Goal: Transaction & Acquisition: Purchase product/service

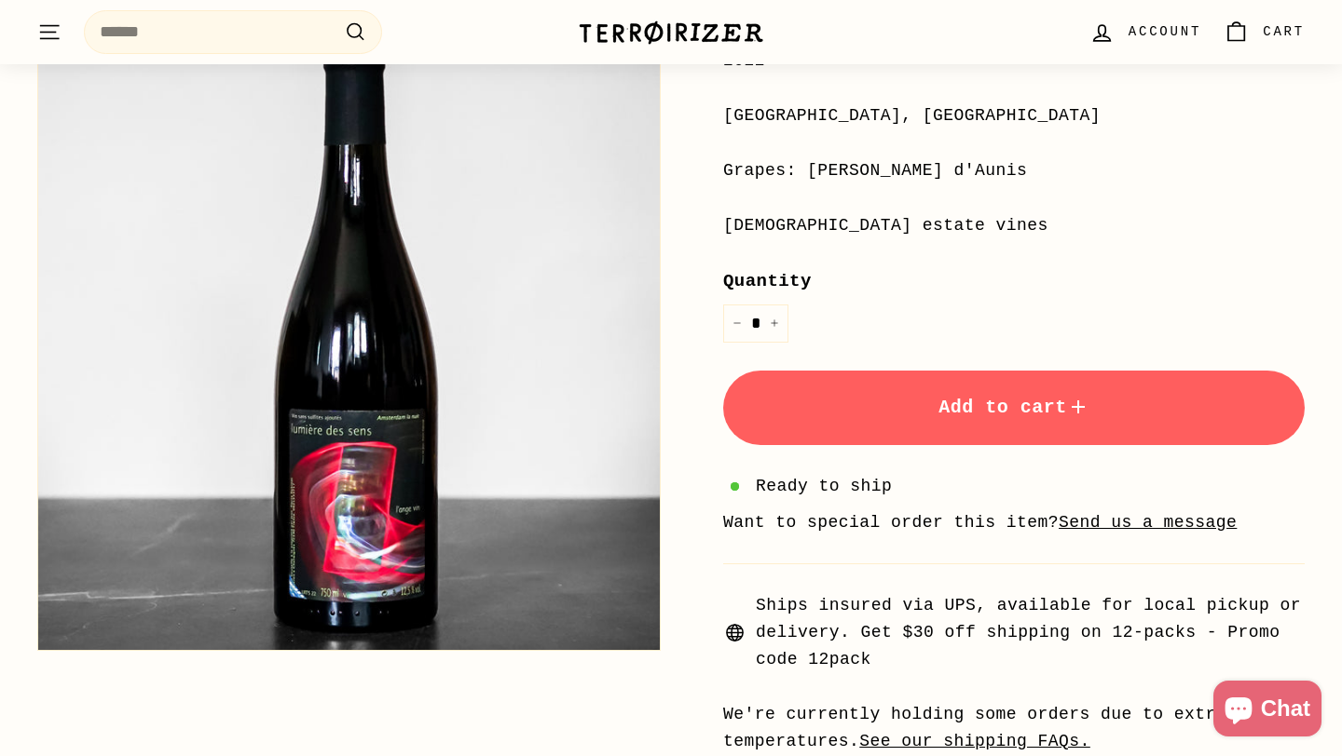
scroll to position [492, 0]
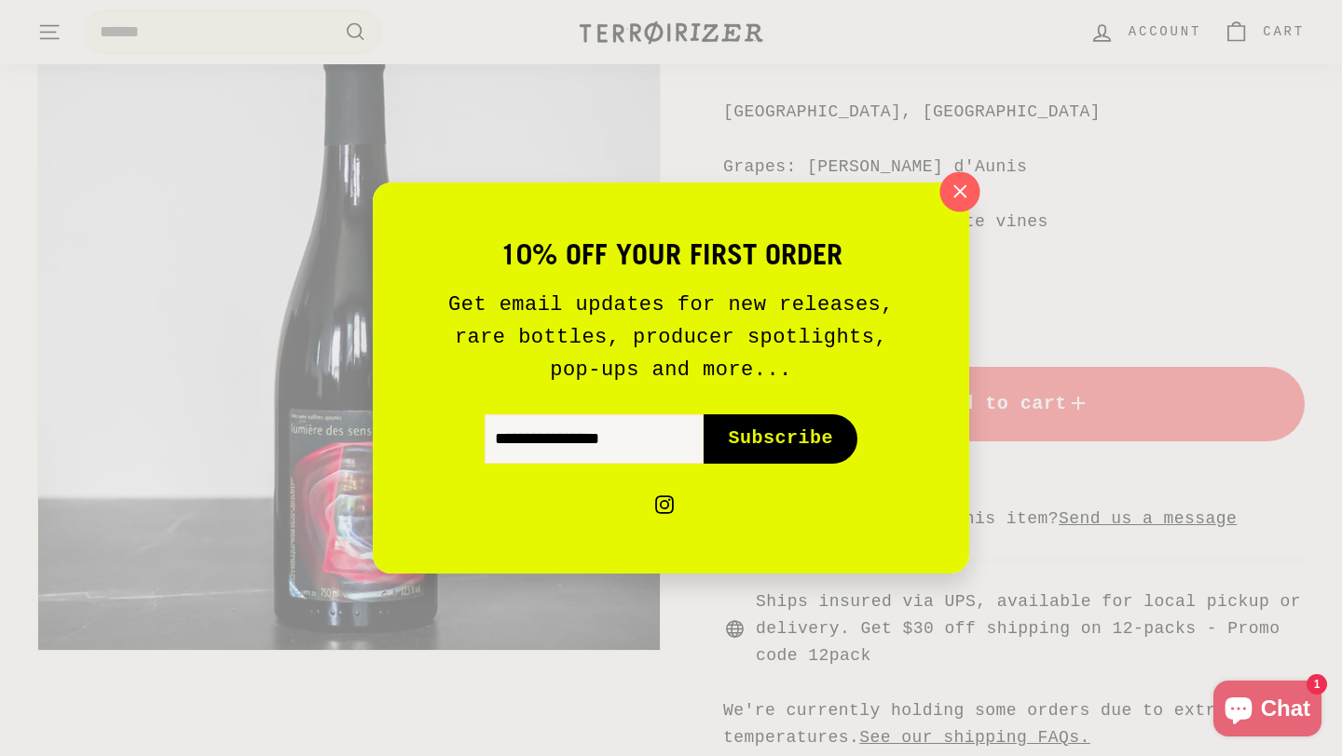
click at [960, 193] on icon "button" at bounding box center [960, 192] width 28 height 28
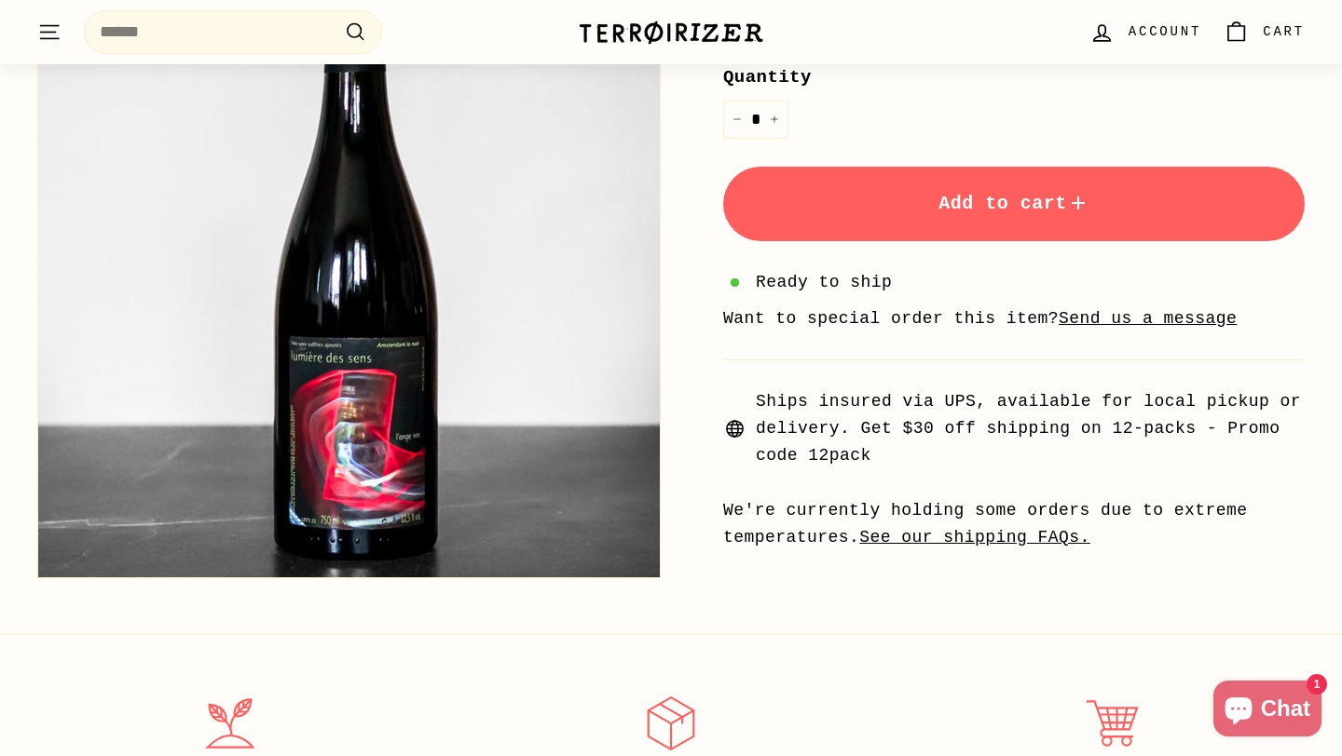
scroll to position [696, 0]
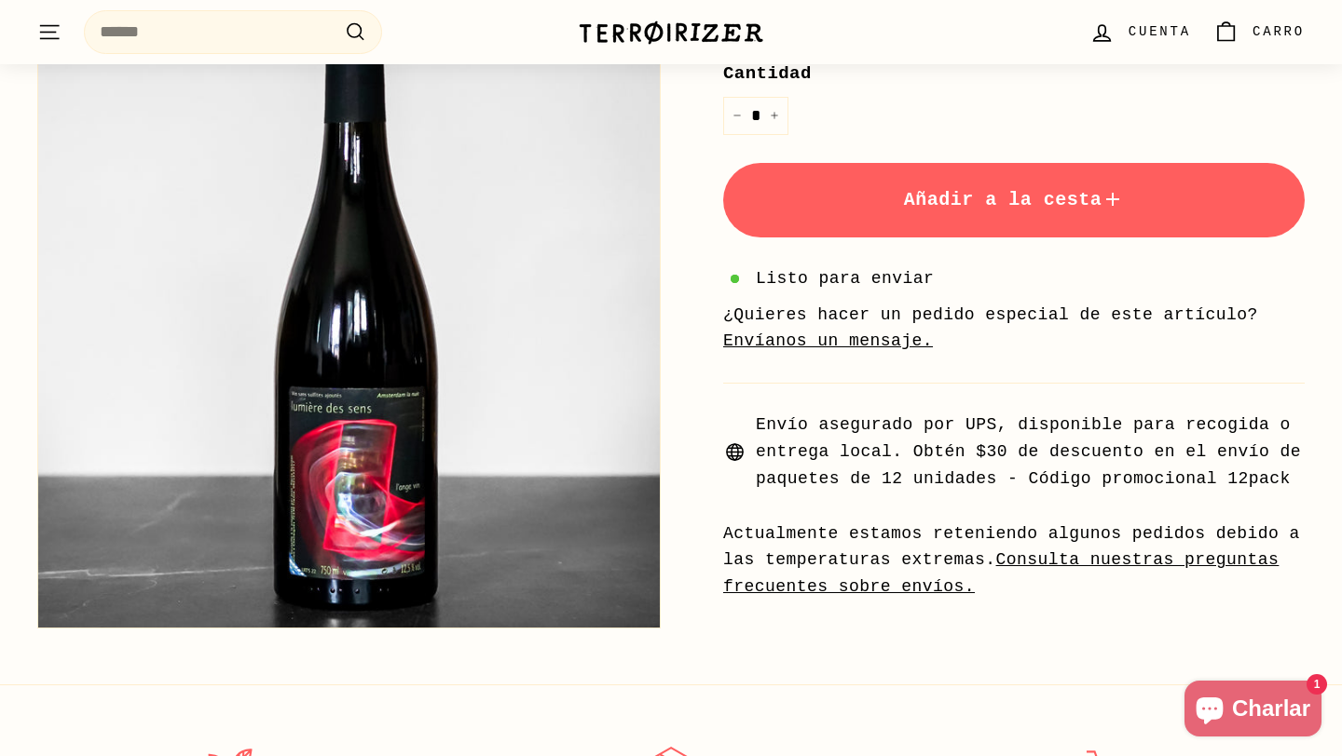
click at [689, 407] on div "Hogar / Luz de los sentidos Jean-Pierre Robinot Precio Precio regular $ 59.00 $…" at bounding box center [992, 70] width 623 height 1062
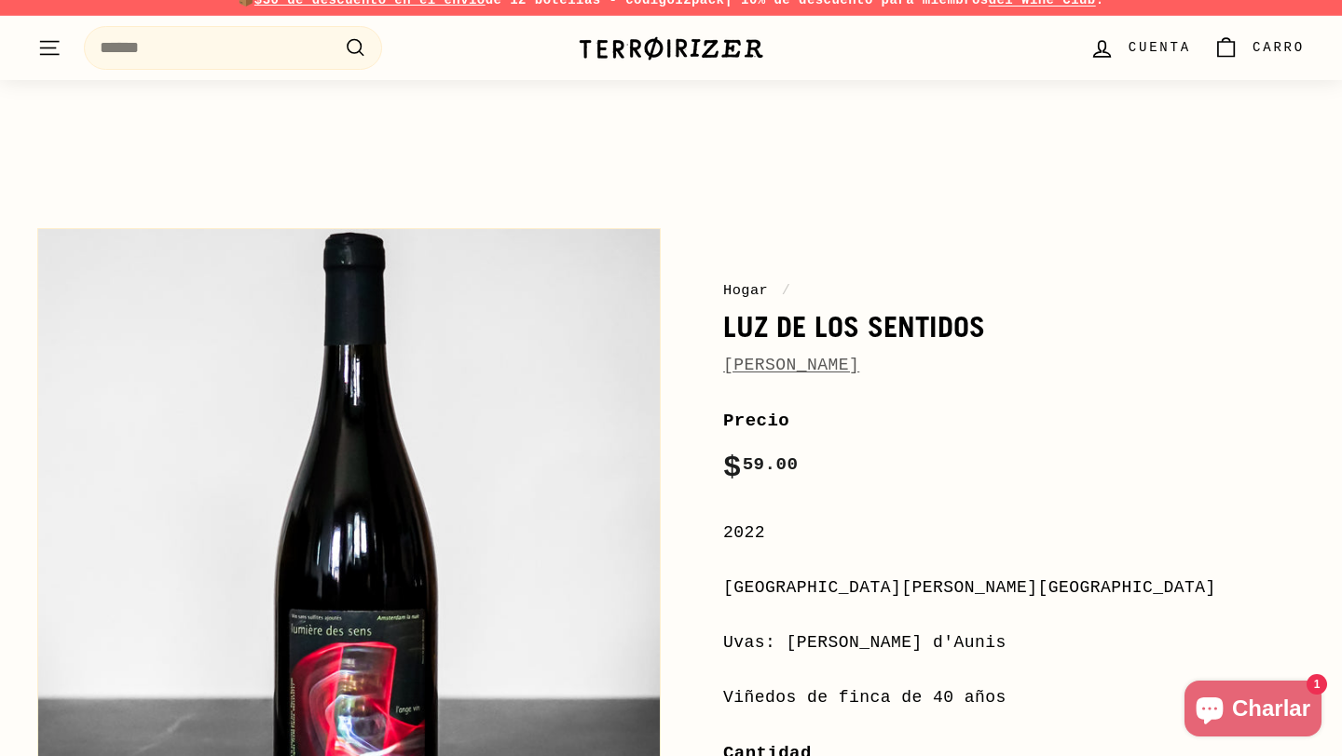
scroll to position [0, 0]
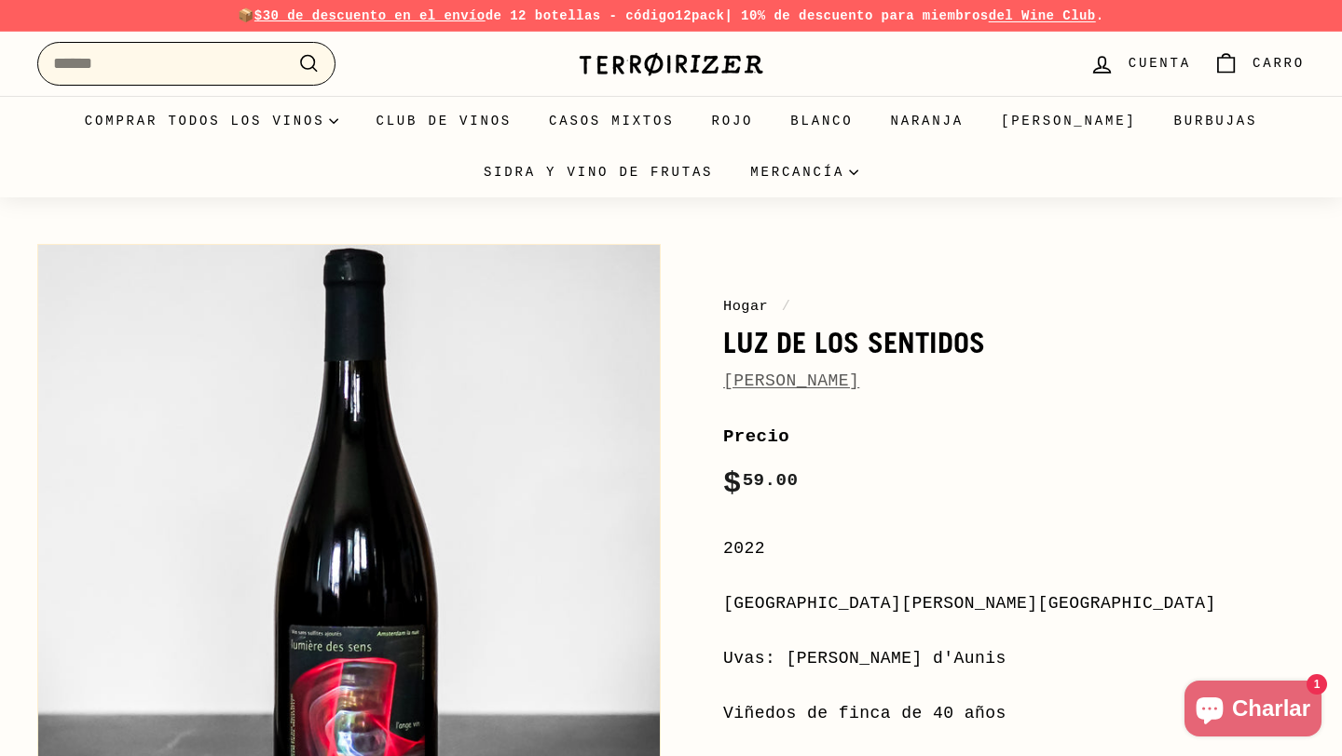
click at [224, 56] on input "Buscar" at bounding box center [186, 64] width 298 height 44
paste input "**********"
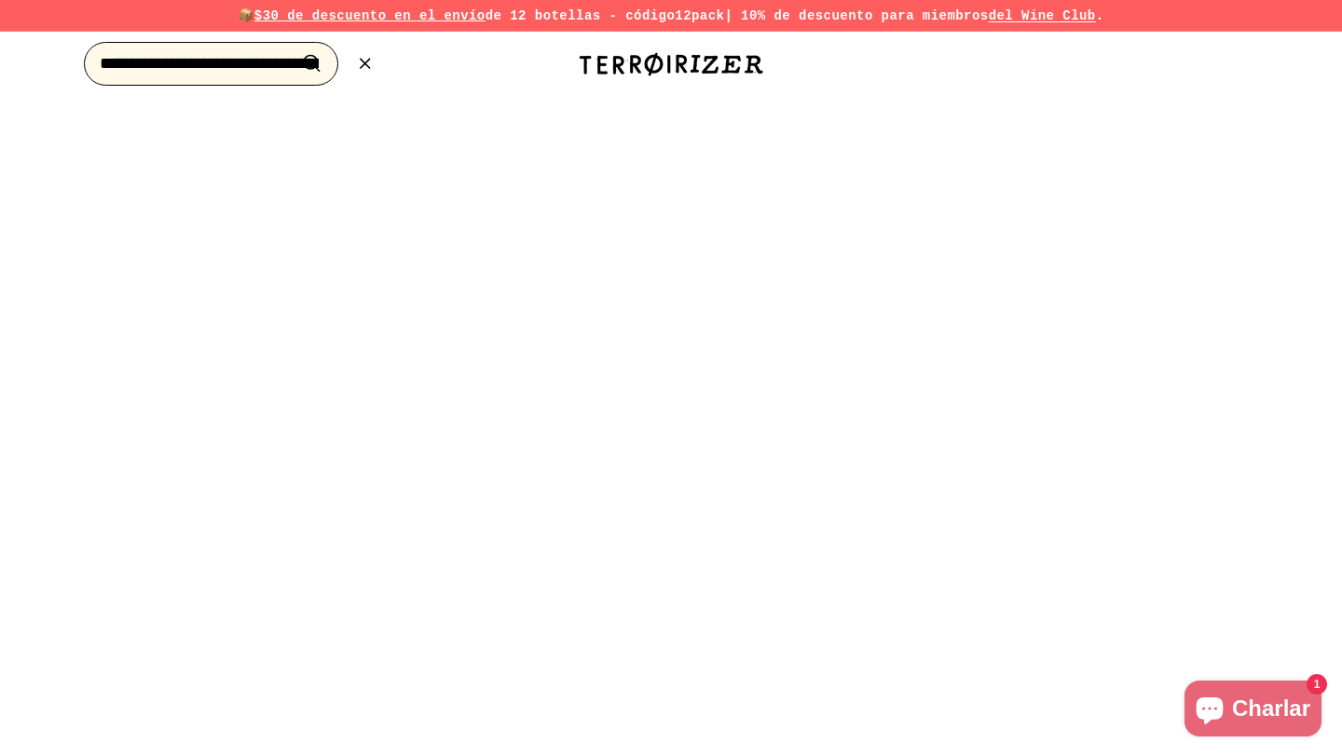
scroll to position [0, 1253]
type input "**********"
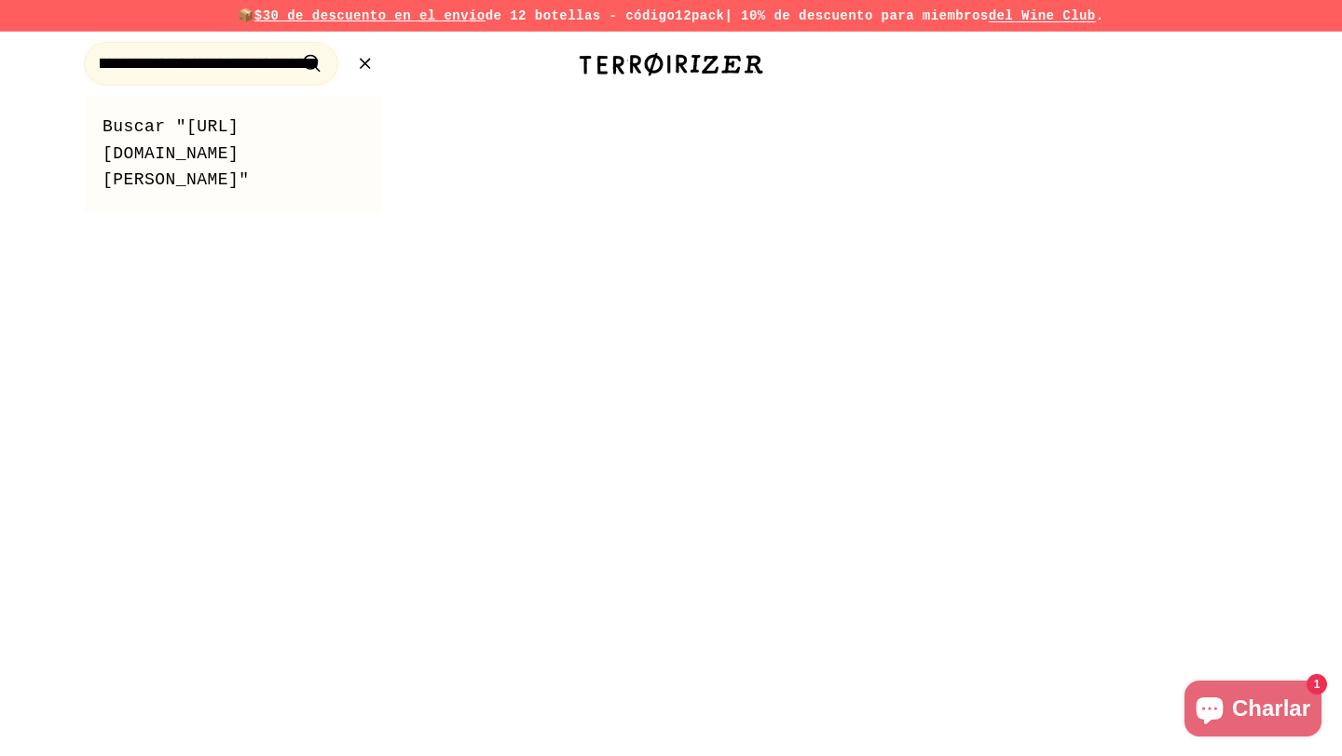
click at [369, 63] on icon ".cls-1{fill:none;stroke:#000;stroke-miterlimit:10;stroke-width:2px}" at bounding box center [364, 63] width 23 height 23
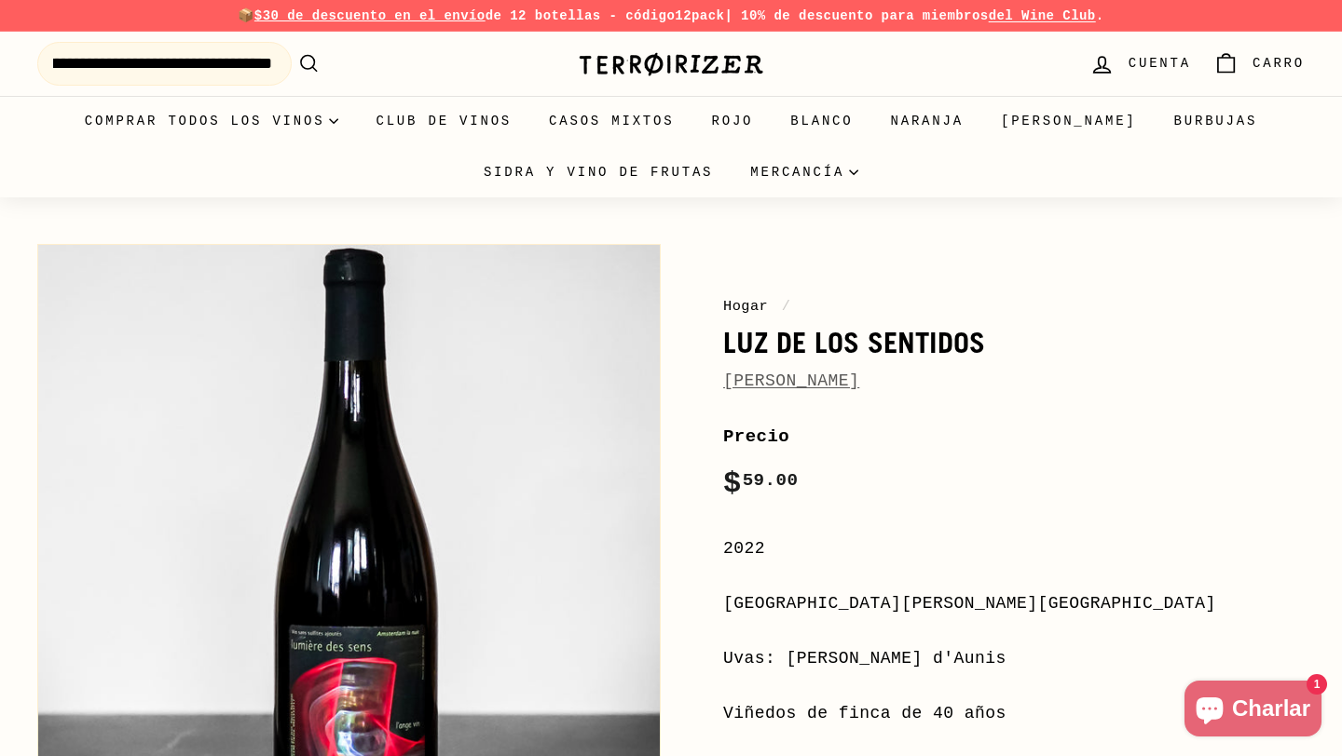
scroll to position [0, 0]
click at [857, 382] on font "[PERSON_NAME]" at bounding box center [791, 381] width 136 height 19
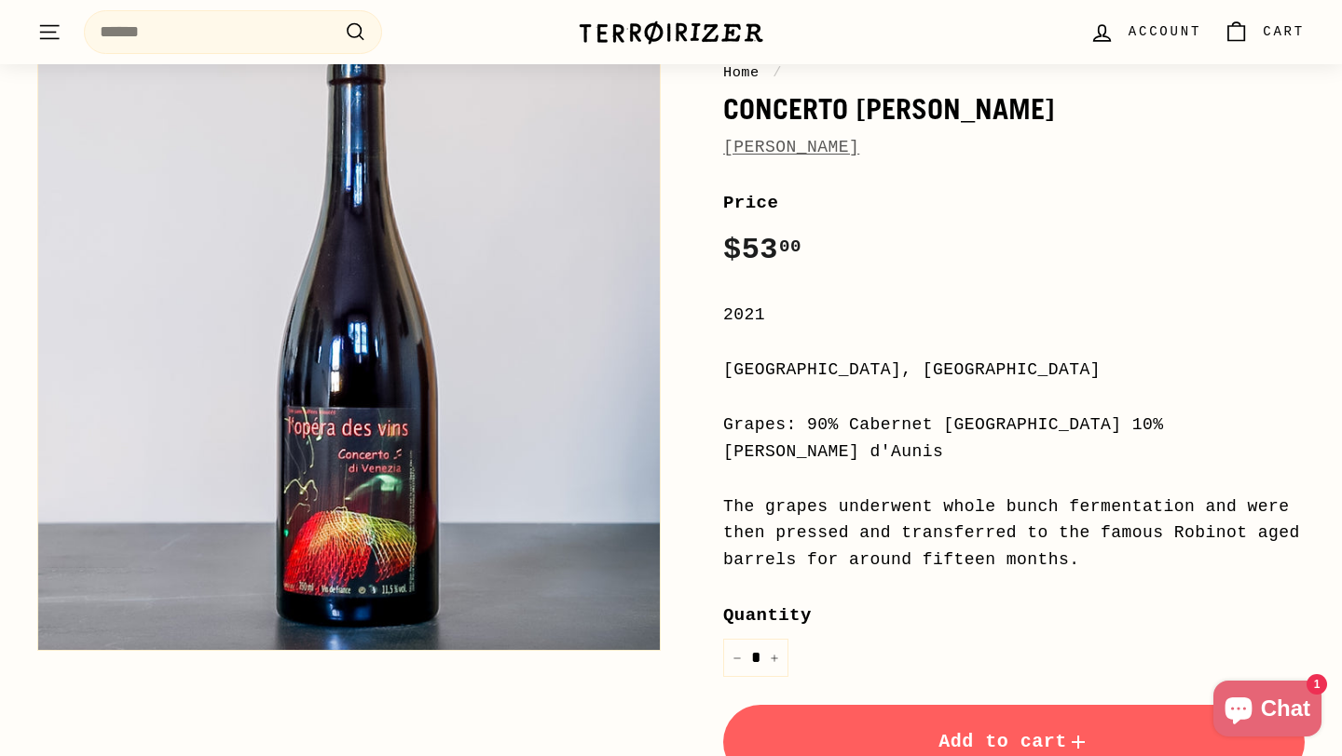
scroll to position [46, 0]
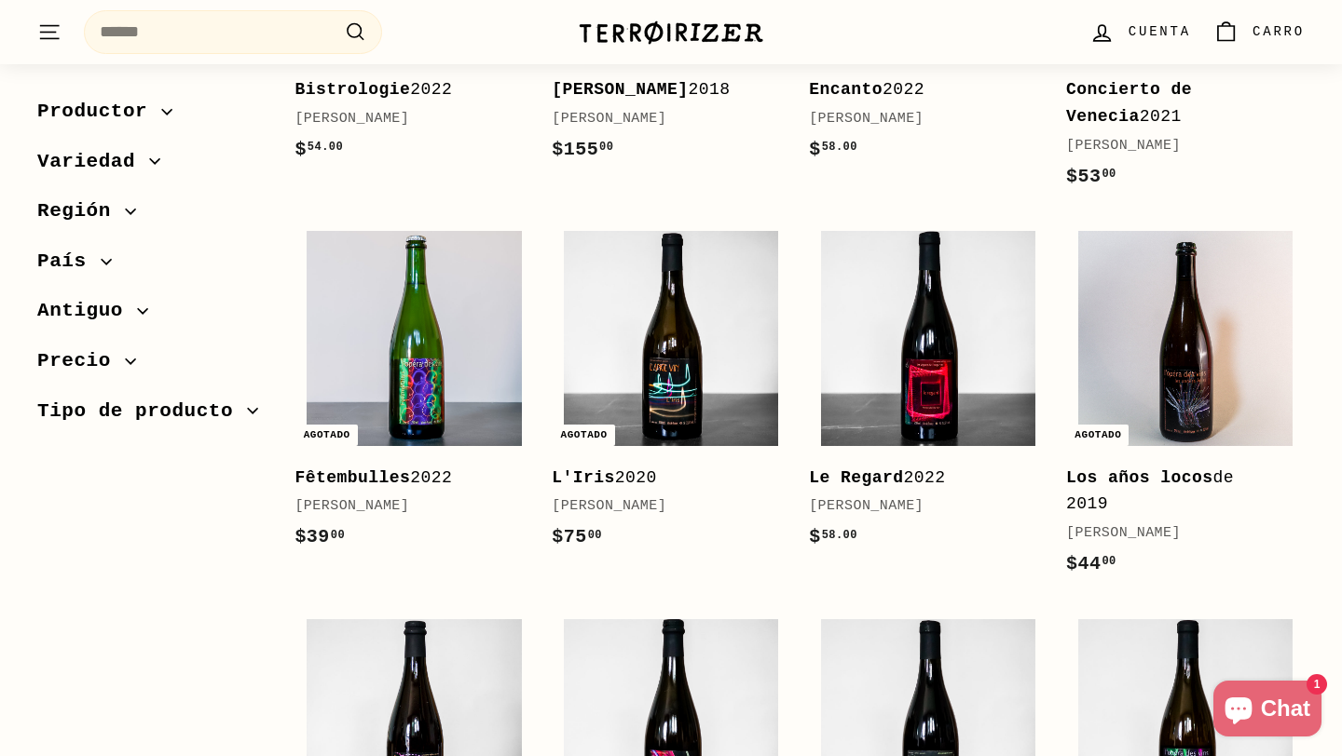
scroll to position [582, 0]
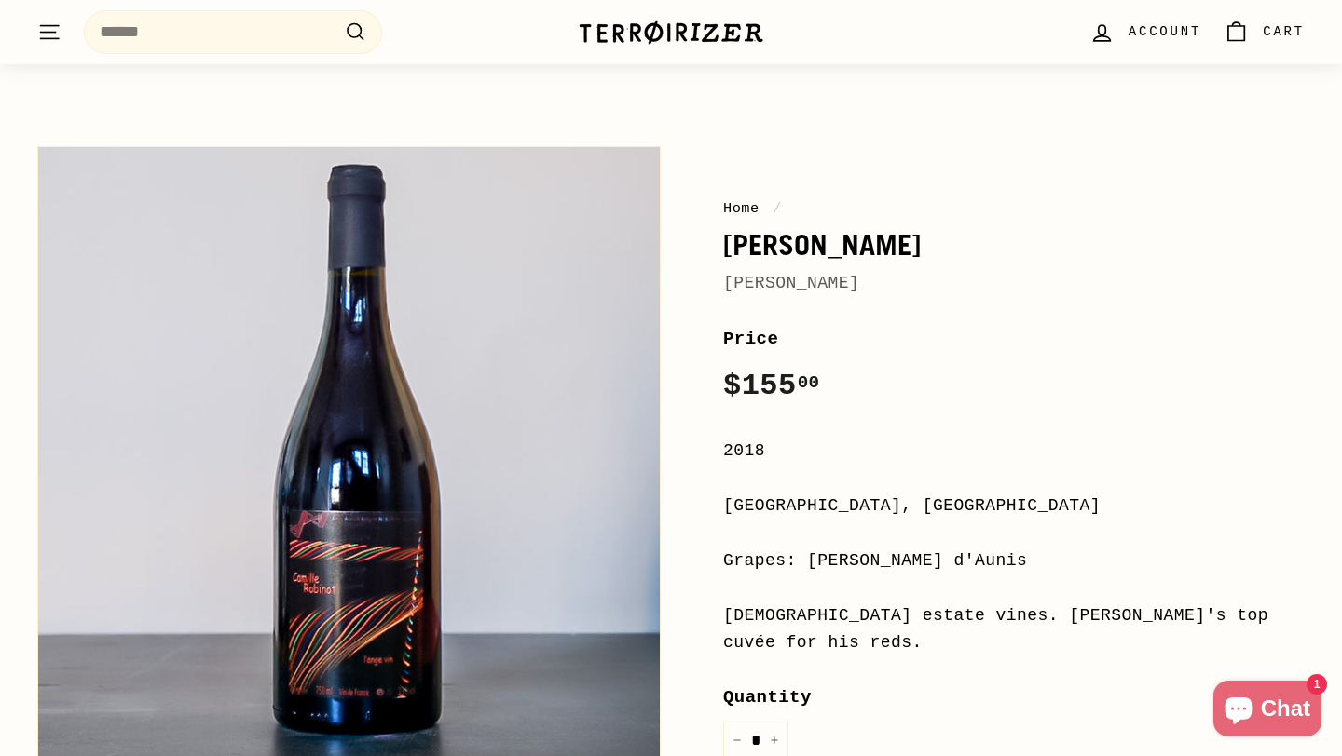
scroll to position [139, 0]
